Goal: Task Accomplishment & Management: Use online tool/utility

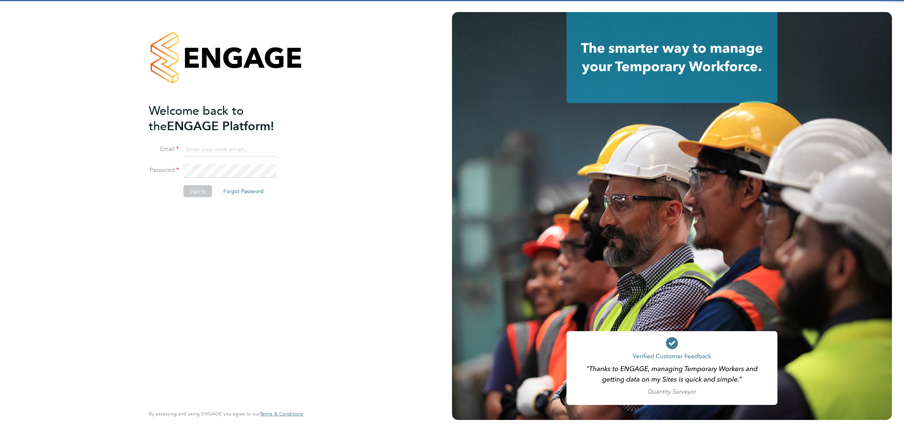
type input "jalaezihe@fr-group.co.uk"
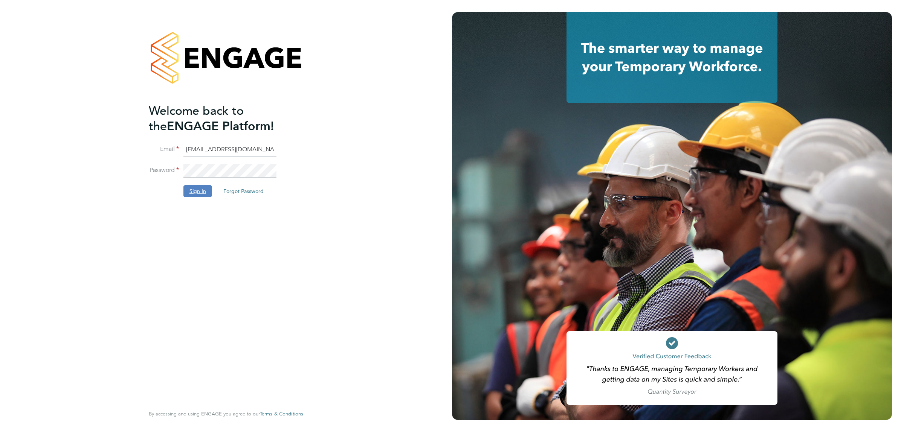
click at [198, 191] on button "Sign In" at bounding box center [197, 191] width 29 height 12
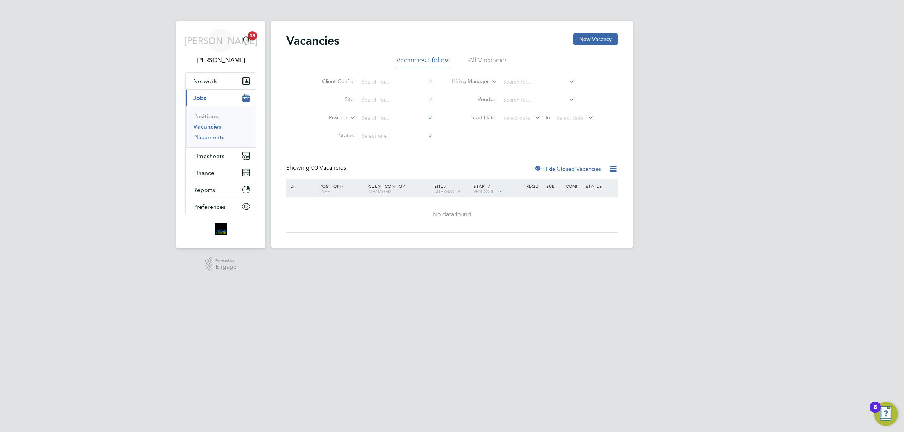
click at [217, 136] on link "Placements" at bounding box center [208, 137] width 31 height 7
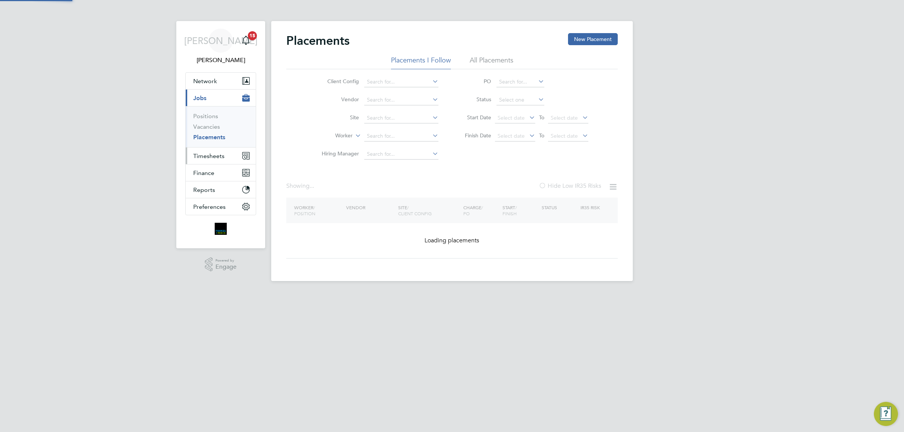
click at [220, 157] on span "Timesheets" at bounding box center [208, 155] width 31 height 7
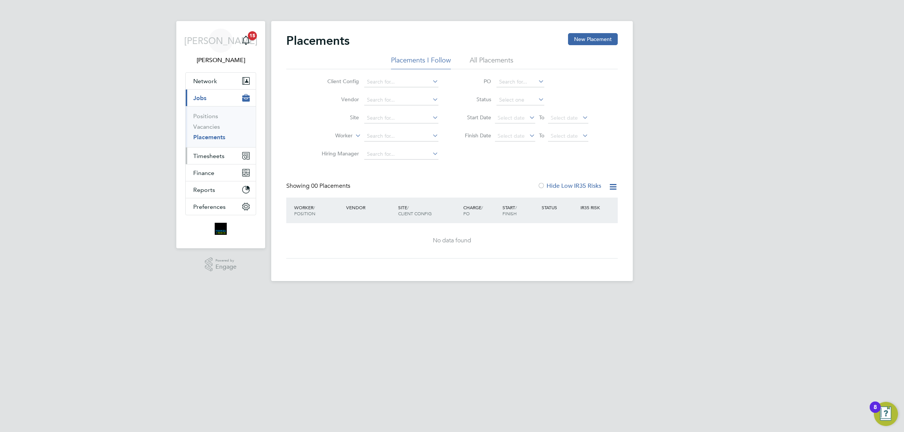
click at [209, 156] on span "Timesheets" at bounding box center [208, 155] width 31 height 7
click at [579, 43] on button "New Placement" at bounding box center [593, 39] width 50 height 12
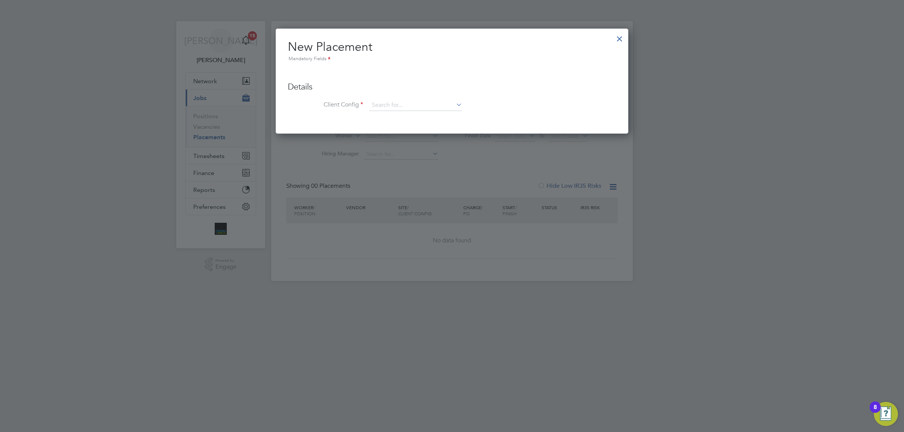
click at [617, 42] on div at bounding box center [620, 37] width 14 height 14
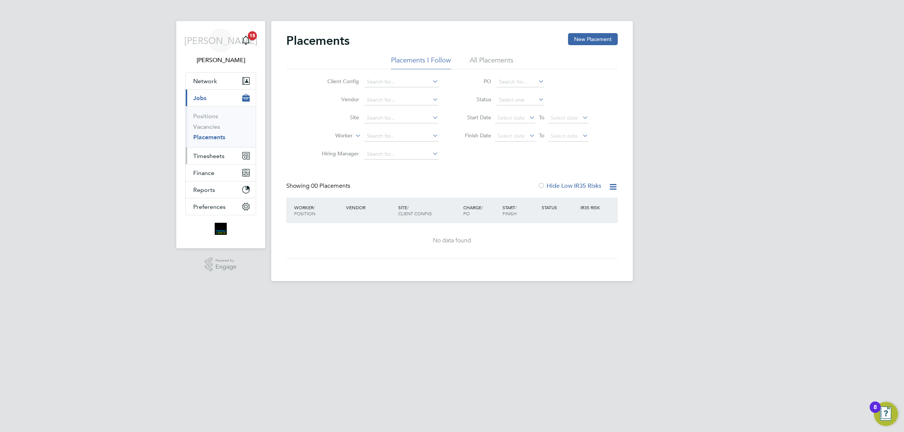
click at [213, 156] on span "Timesheets" at bounding box center [208, 155] width 31 height 7
click at [212, 134] on link "Timesheets" at bounding box center [208, 133] width 31 height 7
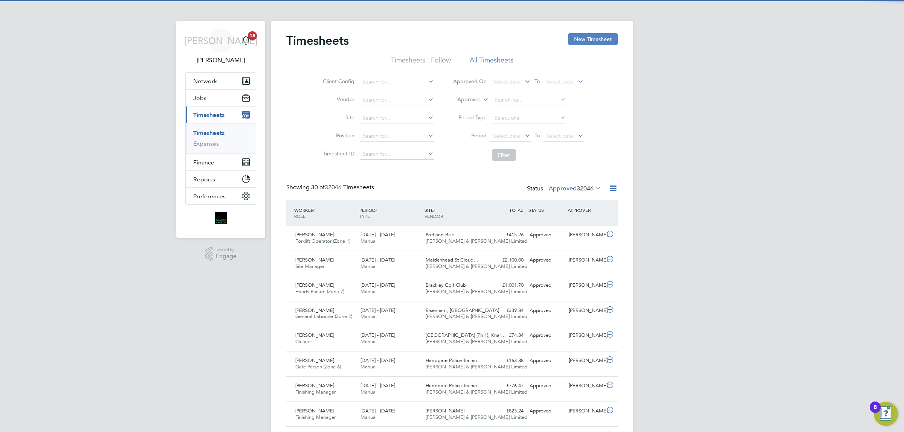
click at [593, 43] on button "New Timesheet" at bounding box center [593, 39] width 50 height 12
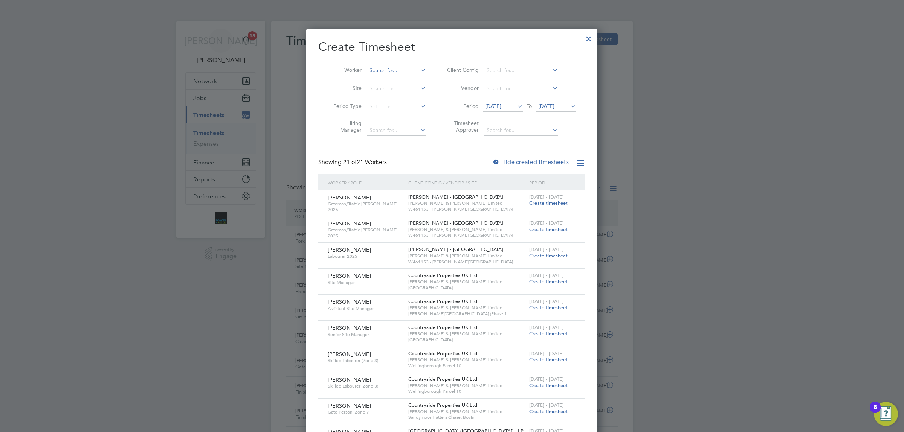
click at [392, 66] on input at bounding box center [396, 71] width 59 height 11
click at [395, 79] on li "Oluwahbemileke Garuba" at bounding box center [398, 81] width 65 height 10
type input "Oluwahbemileke Garuba"
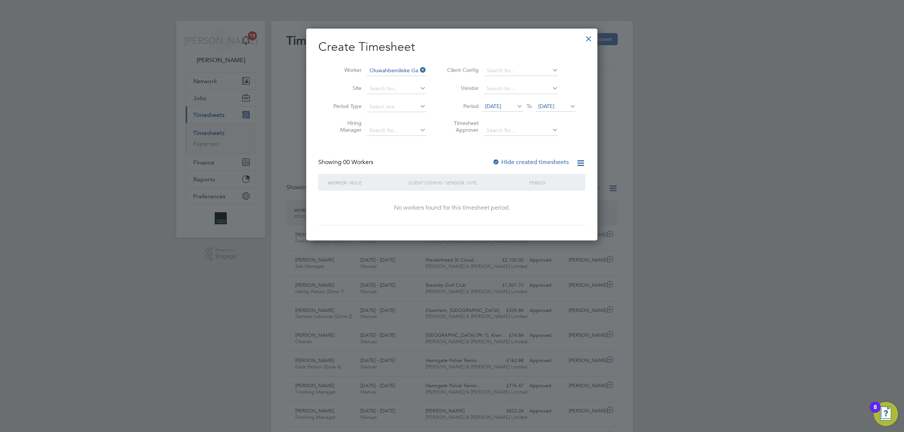
click at [554, 106] on span "[DATE]" at bounding box center [546, 106] width 16 height 7
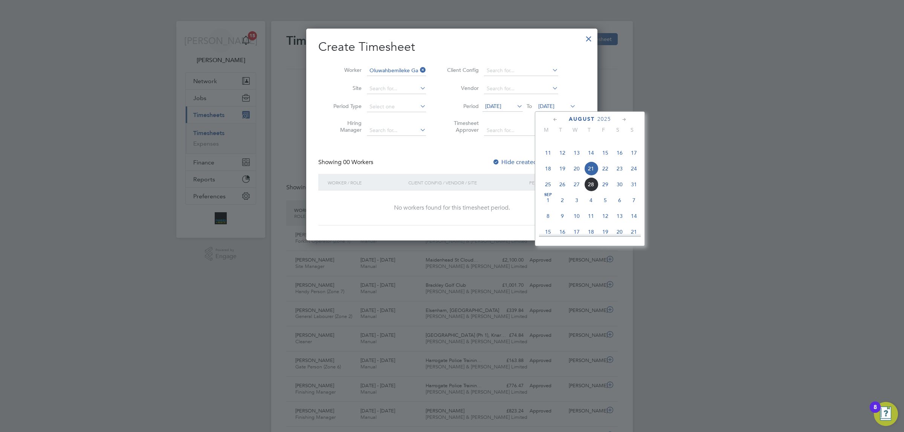
click at [637, 176] on span "24" at bounding box center [634, 169] width 14 height 14
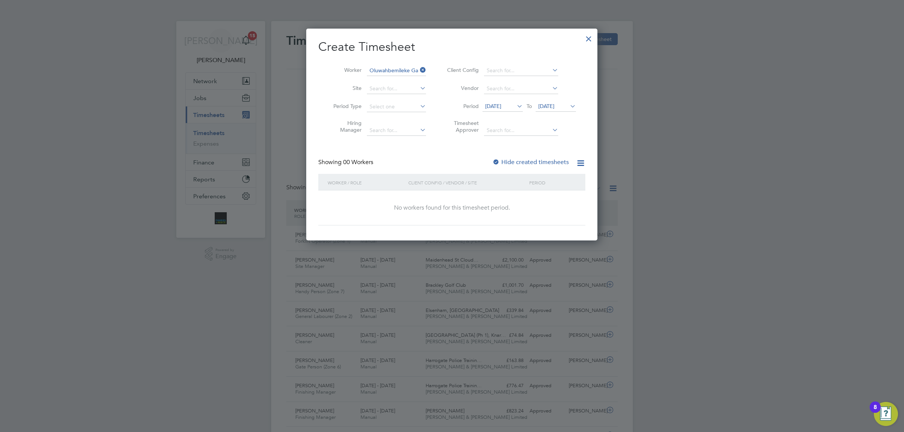
click at [499, 166] on div "Showing 00 Workers Hide created timesheets" at bounding box center [451, 166] width 267 height 15
click at [497, 163] on div at bounding box center [496, 163] width 8 height 8
click at [501, 106] on span "[DATE]" at bounding box center [493, 106] width 16 height 7
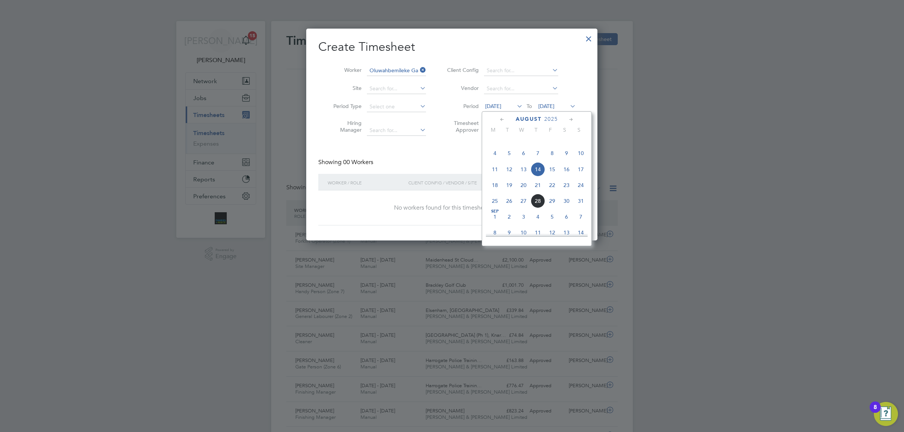
click at [494, 177] on span "11" at bounding box center [495, 169] width 14 height 14
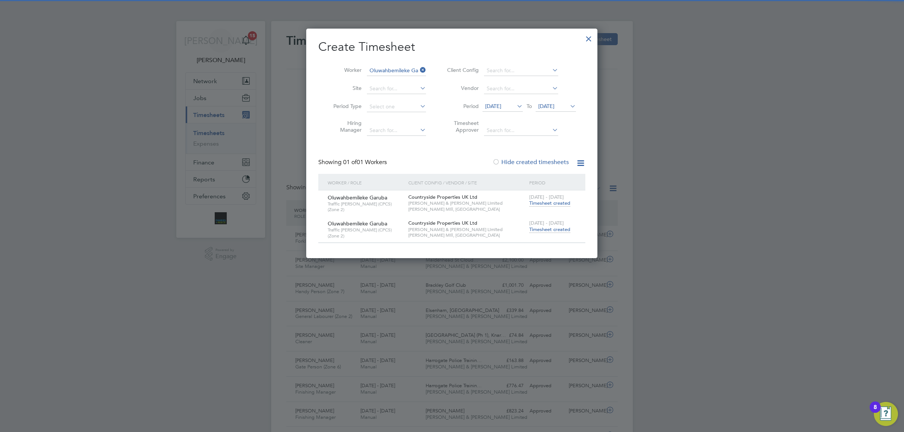
click at [551, 232] on div "[DATE] - [DATE] Timesheet created" at bounding box center [552, 226] width 50 height 20
click at [549, 230] on span "Timesheet created" at bounding box center [549, 229] width 41 height 7
